Goal: Transaction & Acquisition: Purchase product/service

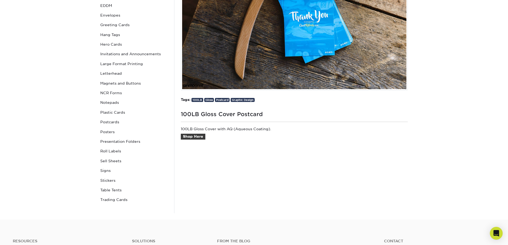
scroll to position [160, 0]
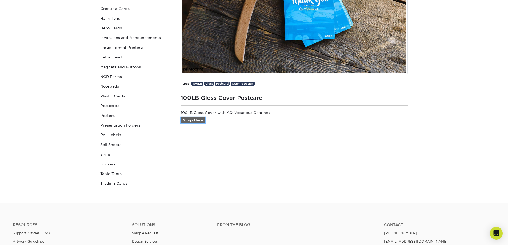
click at [199, 121] on link "Shop Here" at bounding box center [193, 120] width 25 height 6
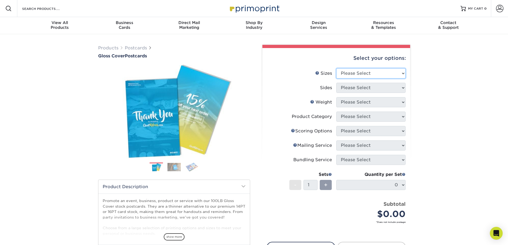
click at [402, 74] on select "Please Select 2" x 8" 3" x 4" 3" x 5" 3.5" x 8.5" 4" x 6" 4" x 9" 4.25" x 5.5" …" at bounding box center [370, 73] width 69 height 10
select select "6.00x11.00"
click at [336, 68] on select "Please Select 2" x 8" 3" x 4" 3" x 5" 3.5" x 8.5" 4" x 6" 4" x 9" 4.25" x 5.5" …" at bounding box center [370, 73] width 69 height 10
click at [399, 89] on select "Please Select Print Both Sides Print Front Only" at bounding box center [370, 88] width 69 height 10
select select "13abbda7-1d64-4f25-8bb2-c179b224825d"
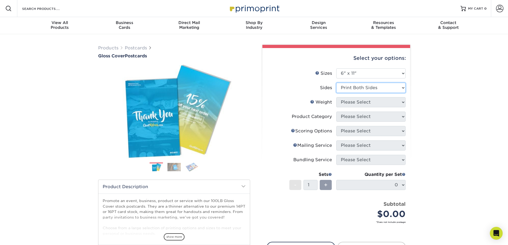
click at [336, 83] on select "Please Select Print Both Sides Print Front Only" at bounding box center [370, 88] width 69 height 10
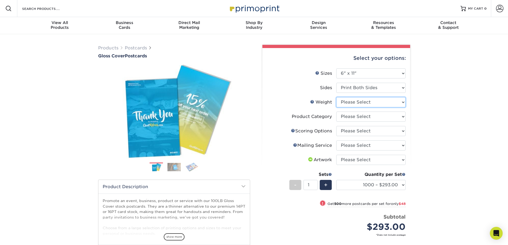
click at [399, 101] on select "Please Select 100LB" at bounding box center [370, 102] width 69 height 10
select select "100LB"
click at [336, 97] on select "Please Select 100LB" at bounding box center [370, 102] width 69 height 10
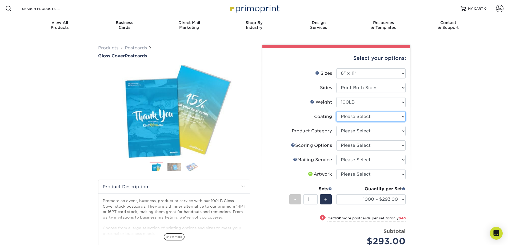
click at [401, 118] on select at bounding box center [370, 116] width 69 height 10
select select "d41dab50-ff65-4f4f-bb17-2afe4d36ae33"
click at [336, 111] on select at bounding box center [370, 116] width 69 height 10
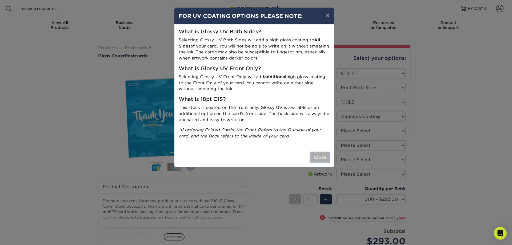
click at [318, 155] on button "Close" at bounding box center [319, 157] width 19 height 10
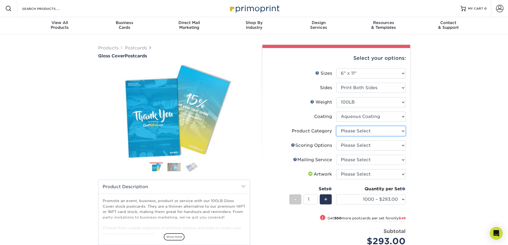
click at [402, 132] on select "Please Select Postcards" at bounding box center [370, 131] width 69 height 10
select select "9b7272e0-d6c8-4c3c-8e97-d3a1bcdab858"
click at [336, 126] on select "Please Select Postcards" at bounding box center [370, 131] width 69 height 10
click at [397, 146] on select "Please Select No Scoring One Score Score in Half Two Scores" at bounding box center [370, 145] width 69 height 10
select select "16ebe401-5398-422d-8cb0-f3adbb82deb5"
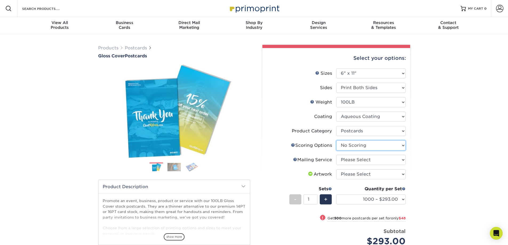
click at [336, 140] on select "Please Select No Scoring One Score Score in Half Two Scores" at bounding box center [370, 145] width 69 height 10
click at [402, 161] on select "Please Select No Direct Mailing Service No, I will mail/stamp/imprint Direct Ma…" at bounding box center [370, 160] width 69 height 10
select select "3e5e9bdd-d78a-4c28-a41d-fe1407925ca6"
click at [336, 155] on select "Please Select No Direct Mailing Service No, I will mail/stamp/imprint Direct Ma…" at bounding box center [370, 160] width 69 height 10
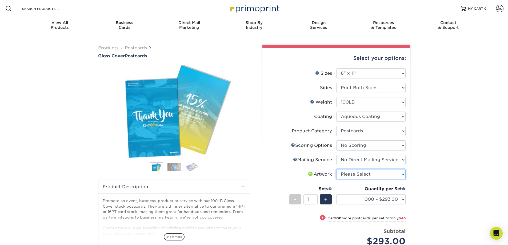
click at [402, 175] on select "Please Select I will upload files I need a design - $150" at bounding box center [370, 174] width 69 height 10
select select "upload"
click at [336, 169] on select "Please Select I will upload files I need a design - $150" at bounding box center [370, 174] width 69 height 10
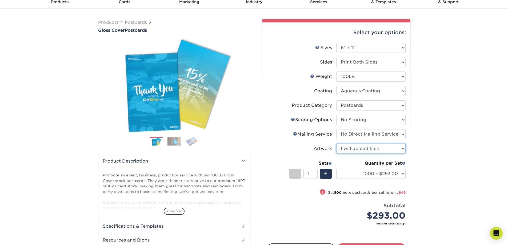
scroll to position [53, 0]
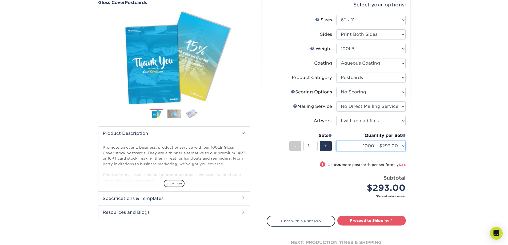
click at [401, 145] on select "1000 – $293.00 1500 – $341.00 2000 – $413.00 2500 – $484.00 3000 – $552.00 4000…" at bounding box center [370, 146] width 69 height 10
select select "10000 – $1630.00"
click at [336, 141] on select "1000 – $293.00 1500 – $341.00 2000 – $413.00 2500 – $484.00 3000 – $552.00 4000…" at bounding box center [370, 146] width 69 height 10
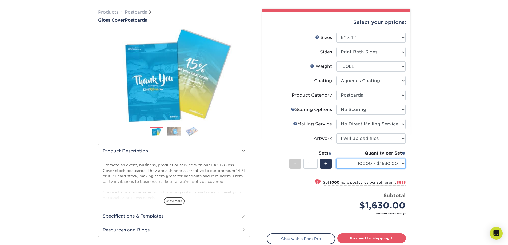
scroll to position [27, 0]
